Goal: Check status

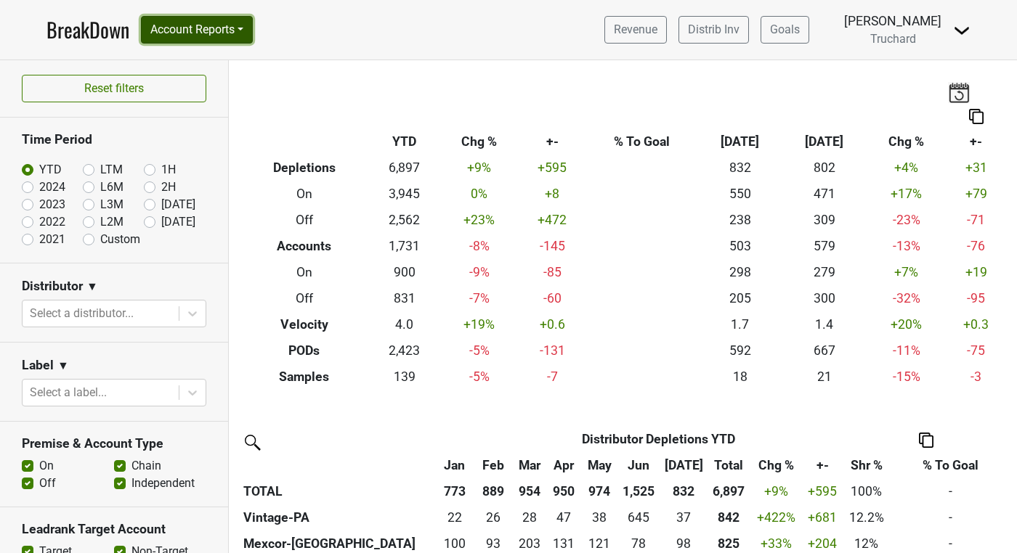
click at [212, 22] on button "Account Reports" at bounding box center [197, 30] width 112 height 28
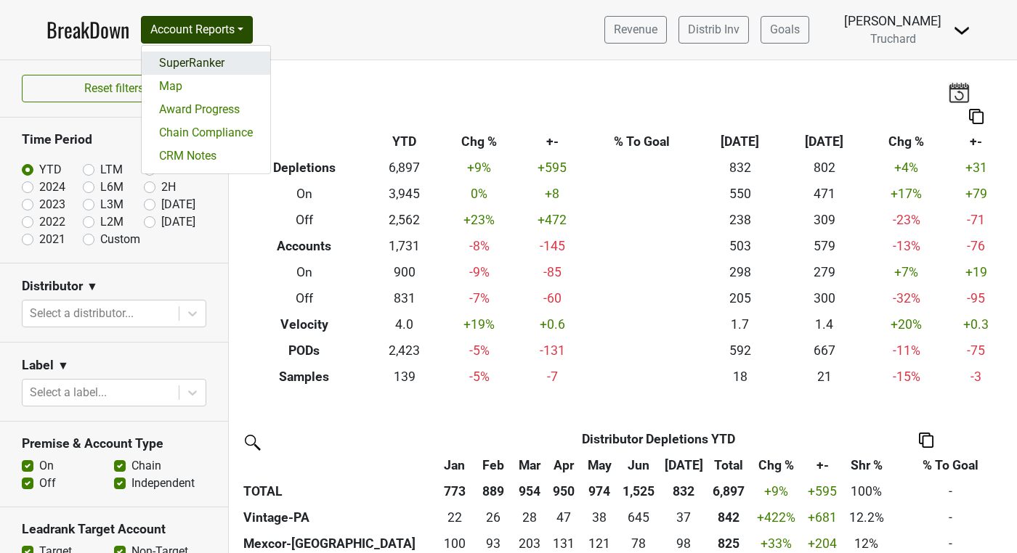
click at [206, 62] on link "SuperRanker" at bounding box center [206, 63] width 129 height 23
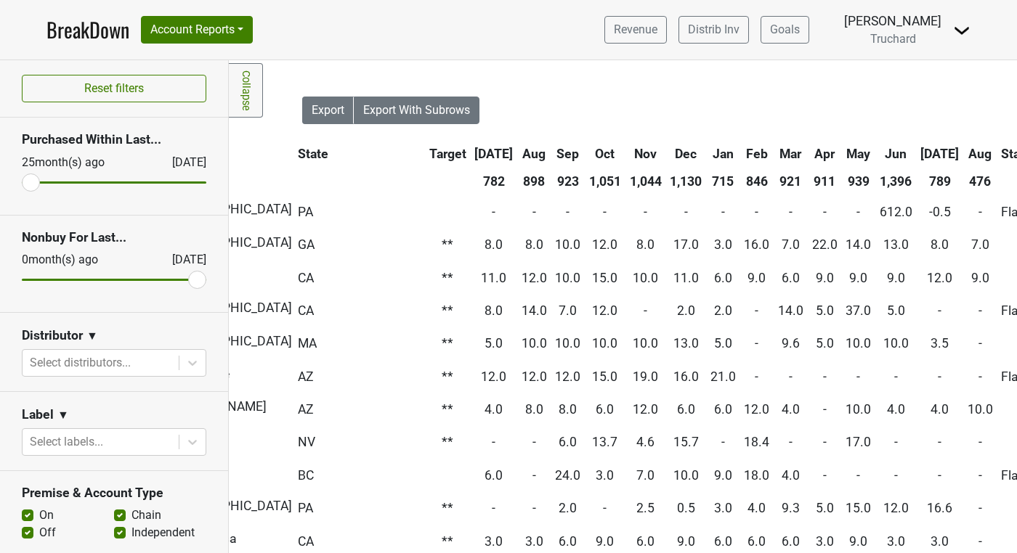
scroll to position [0, 467]
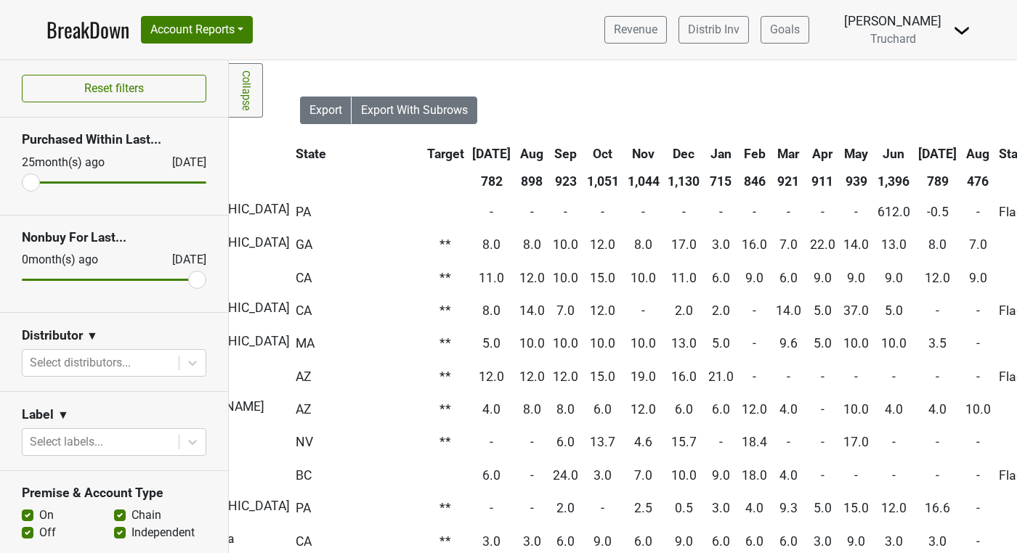
click at [962, 153] on th "Aug" at bounding box center [978, 154] width 33 height 26
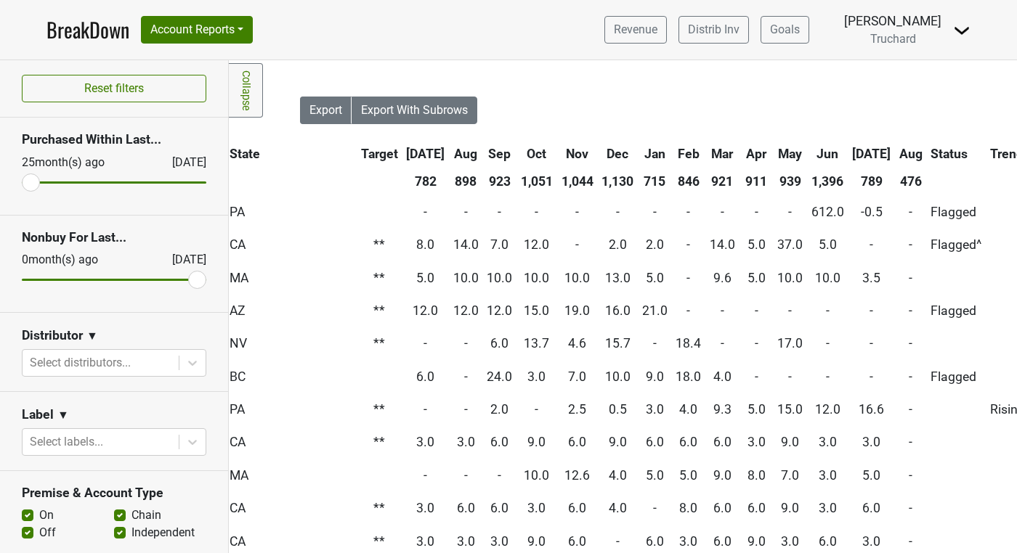
click at [896, 153] on th "Aug" at bounding box center [911, 154] width 31 height 26
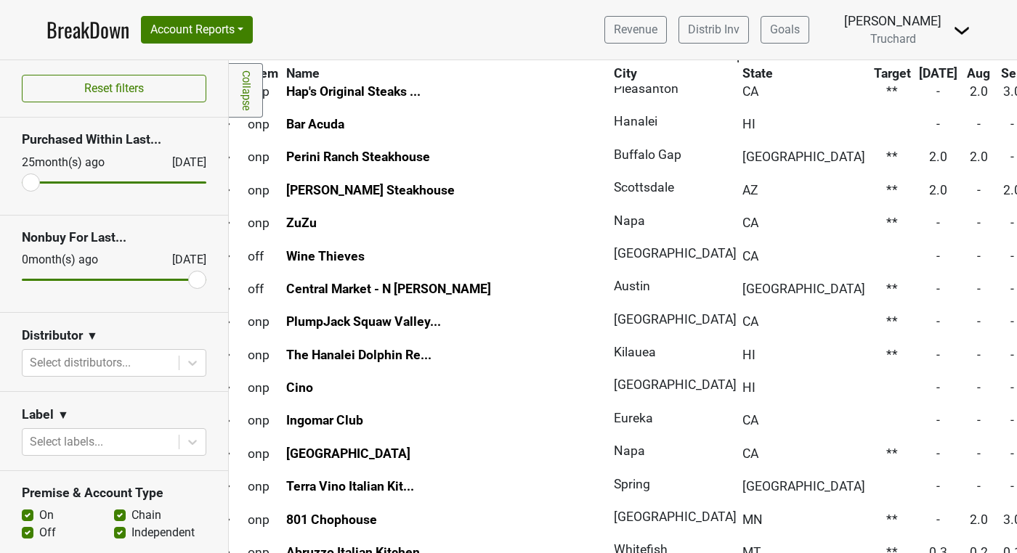
scroll to position [813, 0]
